Goal: Task Accomplishment & Management: Complete application form

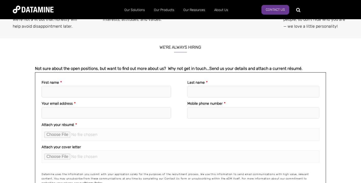
scroll to position [410, 0]
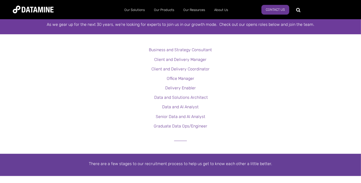
scroll to position [128, 0]
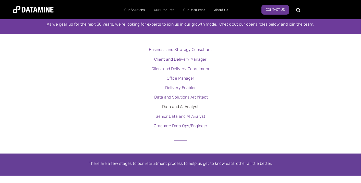
click at [183, 107] on link "Data and AI Analyst" at bounding box center [180, 106] width 37 height 5
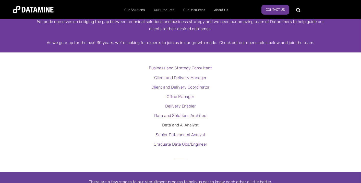
scroll to position [26, 0]
